Goal: Task Accomplishment & Management: Manage account settings

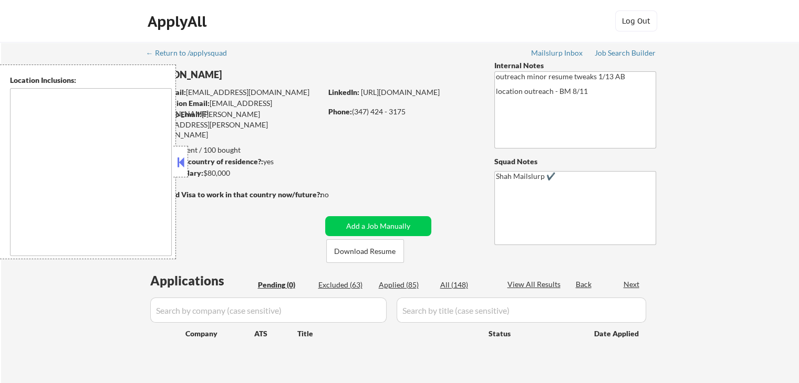
type textarea "[GEOGRAPHIC_DATA], [GEOGRAPHIC_DATA] [GEOGRAPHIC_DATA], [GEOGRAPHIC_DATA] [GEOG…"
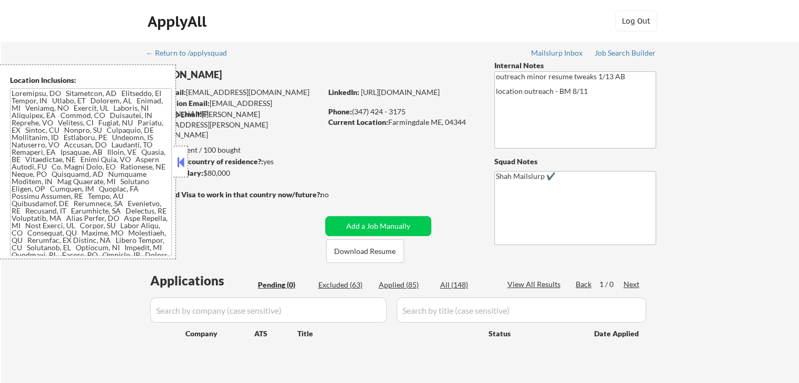
click at [181, 162] on button at bounding box center [181, 162] width 12 height 16
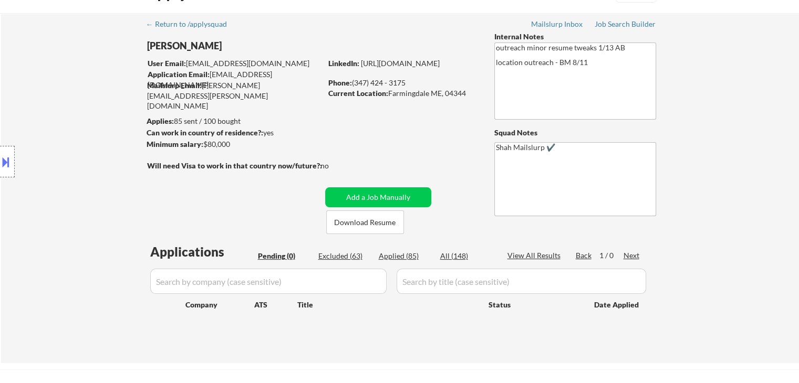
scroll to position [53, 0]
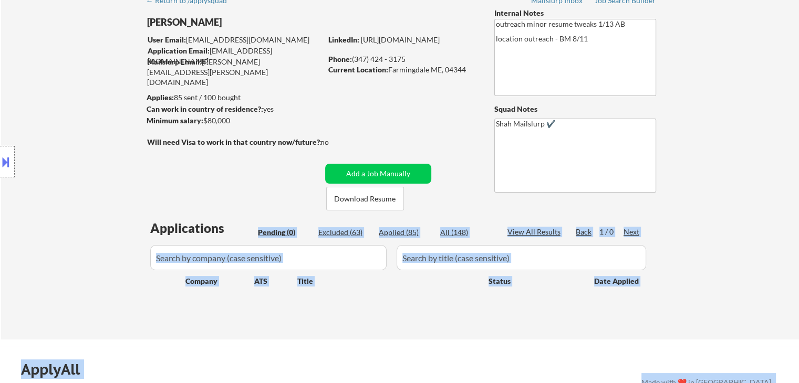
drag, startPoint x: 151, startPoint y: 226, endPoint x: 231, endPoint y: 228, distance: 79.9
click at [231, 228] on body "← Return to /applysquad Mailslurp Inbox Job Search Builder [PERSON_NAME] User E…" at bounding box center [399, 138] width 799 height 383
click at [114, 208] on div "Location Inclusions:" at bounding box center [94, 162] width 188 height 195
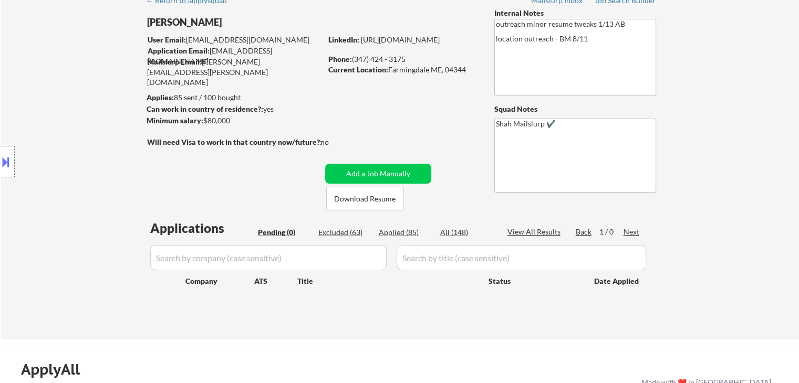
drag, startPoint x: 150, startPoint y: 225, endPoint x: 183, endPoint y: 225, distance: 33.1
click at [183, 225] on div "Location Inclusions:" at bounding box center [94, 162] width 188 height 195
drag, startPoint x: 248, startPoint y: 234, endPoint x: 298, endPoint y: 232, distance: 50.5
click at [298, 232] on div "Applications Pending (0) Excluded (63) Applied (85) All (148) View All Results …" at bounding box center [400, 230] width 506 height 16
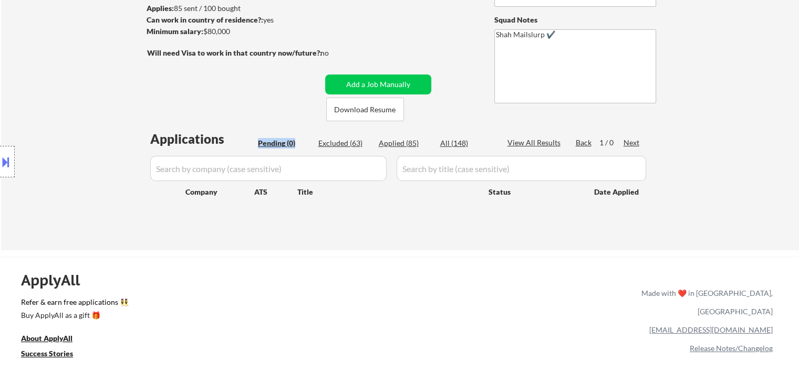
scroll to position [158, 0]
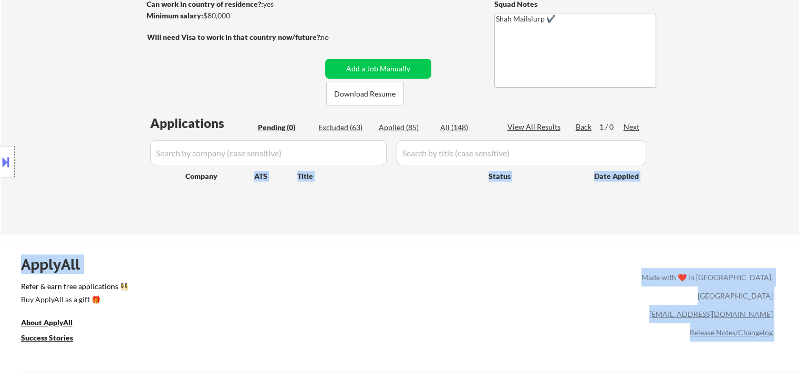
drag, startPoint x: 182, startPoint y: 181, endPoint x: 216, endPoint y: 181, distance: 33.6
click at [216, 181] on body "← Return to /applysquad Mailslurp Inbox Job Search Builder [PERSON_NAME] User E…" at bounding box center [399, 33] width 799 height 383
click at [158, 191] on div "Location Inclusions:" at bounding box center [94, 162] width 188 height 195
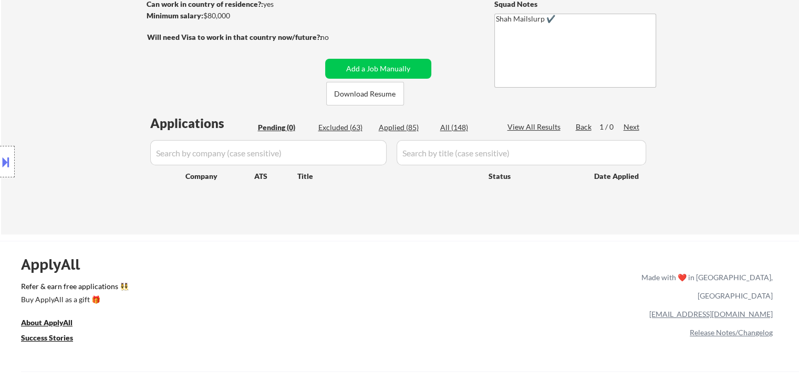
click at [185, 174] on div "Location Inclusions:" at bounding box center [94, 162] width 188 height 195
click at [186, 174] on div "Location Inclusions:" at bounding box center [94, 162] width 188 height 195
click at [172, 198] on div "Location Inclusions:" at bounding box center [94, 162] width 188 height 195
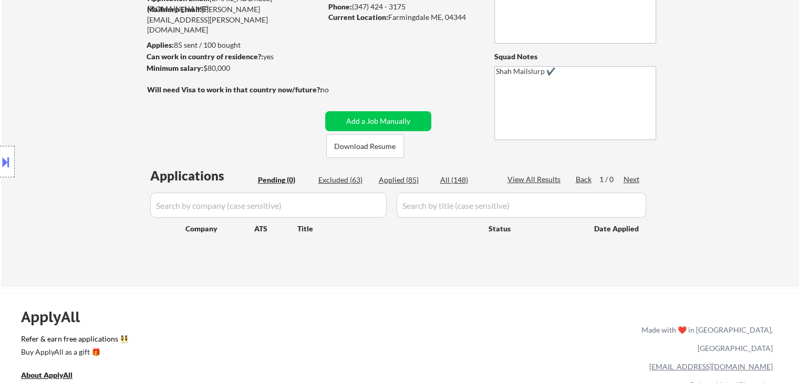
scroll to position [105, 0]
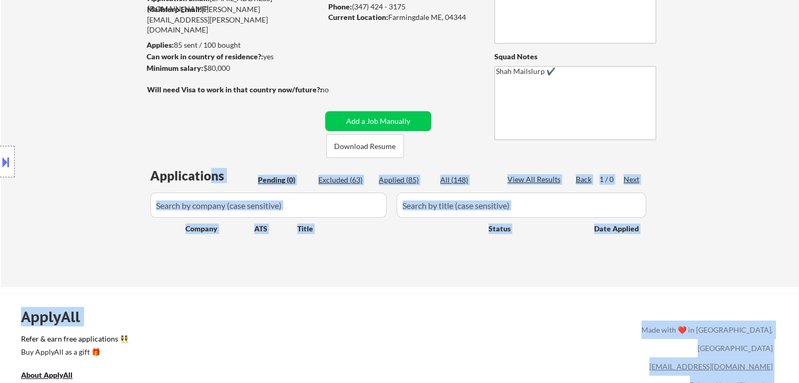
drag, startPoint x: 193, startPoint y: 170, endPoint x: 206, endPoint y: 169, distance: 13.7
click at [206, 169] on body "← Return to /applysquad Mailslurp Inbox Job Search Builder [PERSON_NAME] User E…" at bounding box center [399, 86] width 799 height 383
click at [181, 165] on div "Location Inclusions:" at bounding box center [94, 162] width 188 height 195
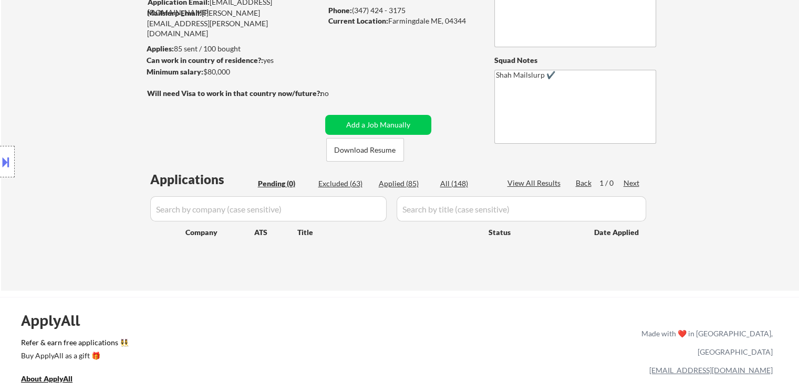
scroll to position [53, 0]
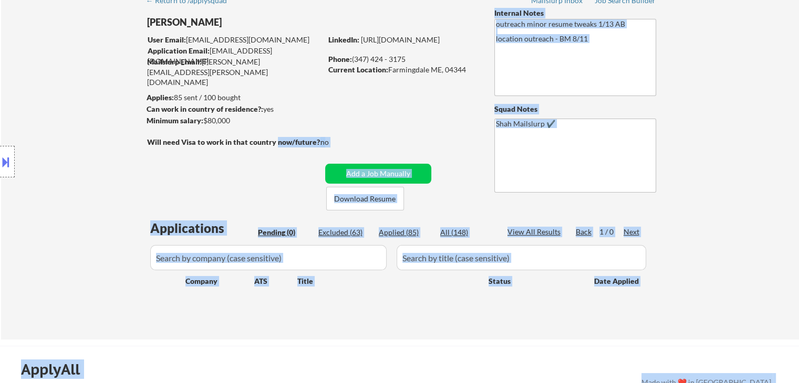
drag, startPoint x: 145, startPoint y: 142, endPoint x: 275, endPoint y: 142, distance: 130.2
click at [275, 142] on body "← Return to /applysquad Mailslurp Inbox Job Search Builder [PERSON_NAME] User E…" at bounding box center [399, 138] width 799 height 383
click at [181, 137] on div "Location Inclusions:" at bounding box center [94, 162] width 188 height 195
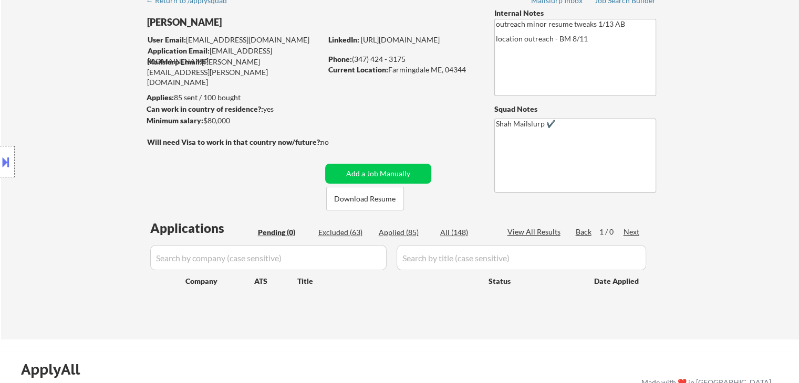
click at [159, 140] on div "Location Inclusions:" at bounding box center [94, 162] width 188 height 195
click at [195, 140] on strong "Will need Visa to work in that country now/future?:" at bounding box center [234, 142] width 175 height 9
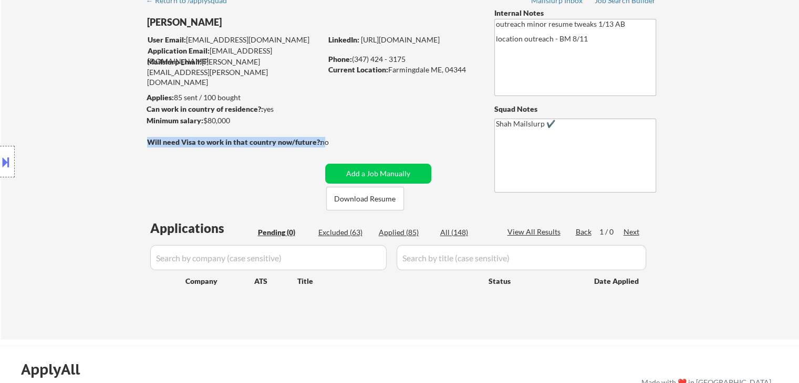
click at [195, 140] on strong "Will need Visa to work in that country now/future?:" at bounding box center [234, 142] width 175 height 9
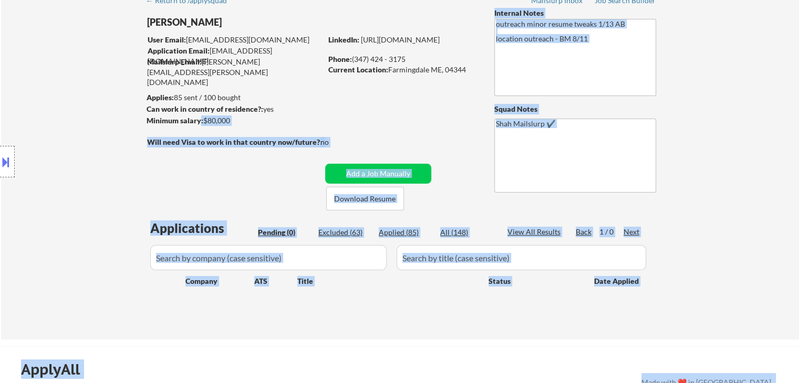
drag, startPoint x: 200, startPoint y: 119, endPoint x: 174, endPoint y: 114, distance: 26.2
click at [174, 114] on body "← Return to /applysquad Mailslurp Inbox Job Search Builder [PERSON_NAME] User E…" at bounding box center [399, 138] width 799 height 383
click at [164, 117] on div "Location Inclusions:" at bounding box center [94, 162] width 188 height 195
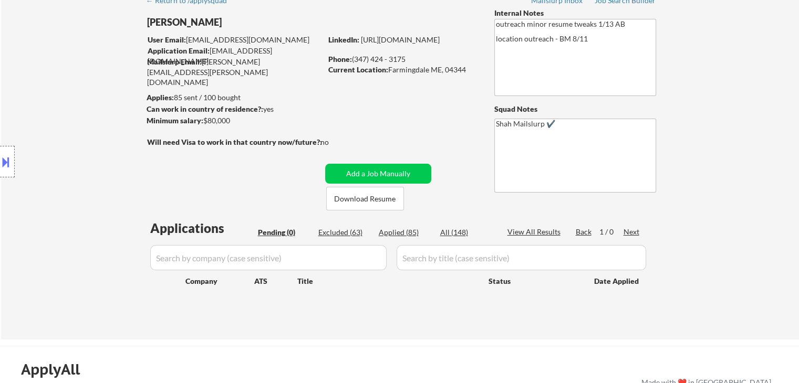
click at [164, 117] on div "Location Inclusions:" at bounding box center [94, 162] width 188 height 195
click at [189, 123] on strong "Minimum salary:" at bounding box center [175, 120] width 57 height 9
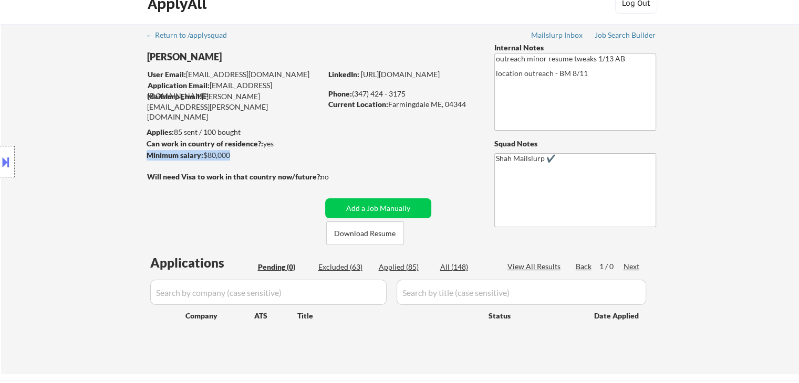
scroll to position [0, 0]
